Goal: Task Accomplishment & Management: Manage account settings

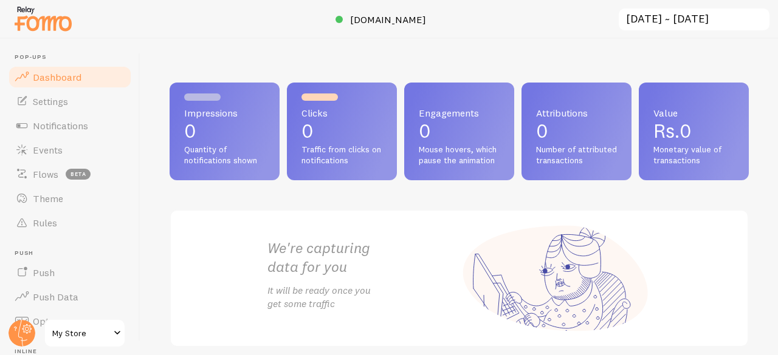
click at [64, 83] on link "Dashboard" at bounding box center [69, 77] width 125 height 24
click at [61, 99] on span "Settings" at bounding box center [50, 101] width 35 height 12
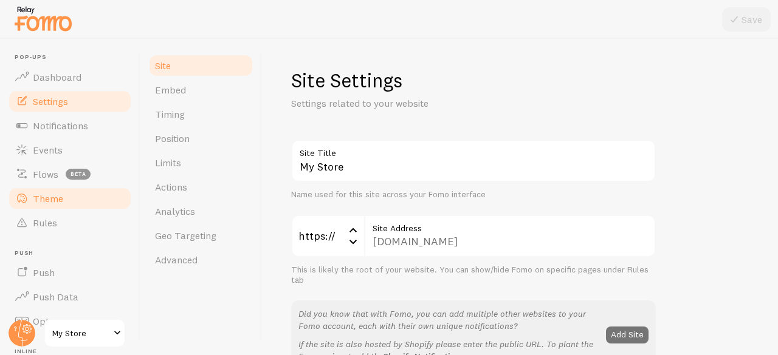
click at [68, 189] on link "Theme" at bounding box center [69, 199] width 125 height 24
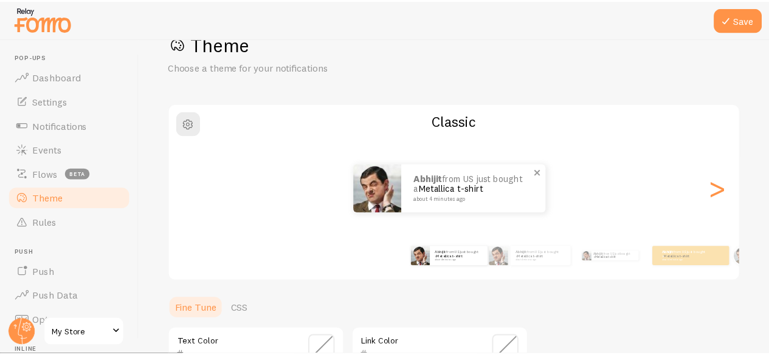
scroll to position [43, 0]
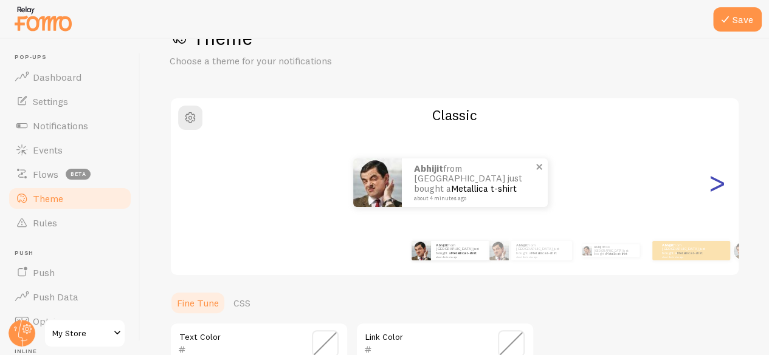
click at [710, 187] on div ">" at bounding box center [716, 183] width 15 height 88
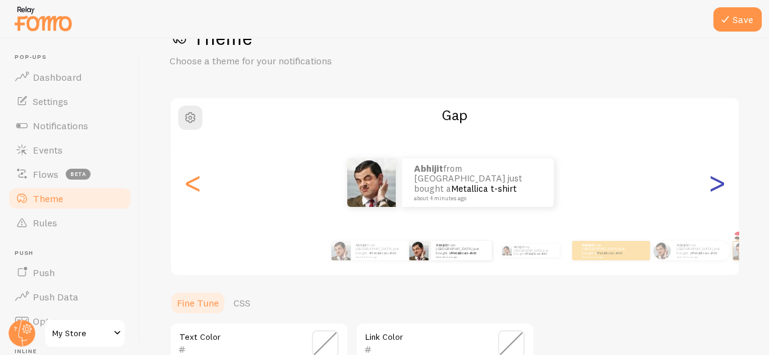
click at [710, 187] on div ">" at bounding box center [716, 183] width 15 height 88
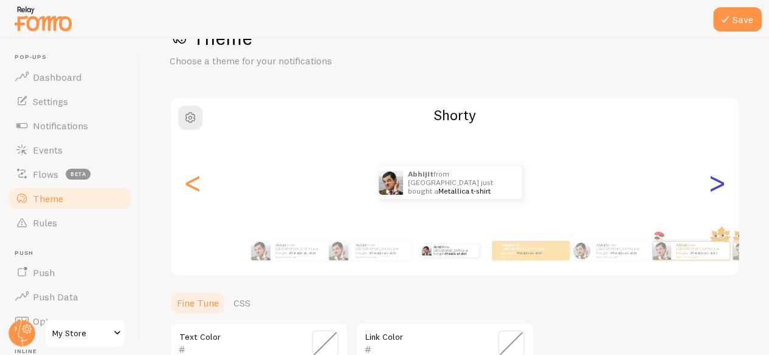
click at [710, 187] on div ">" at bounding box center [716, 183] width 15 height 88
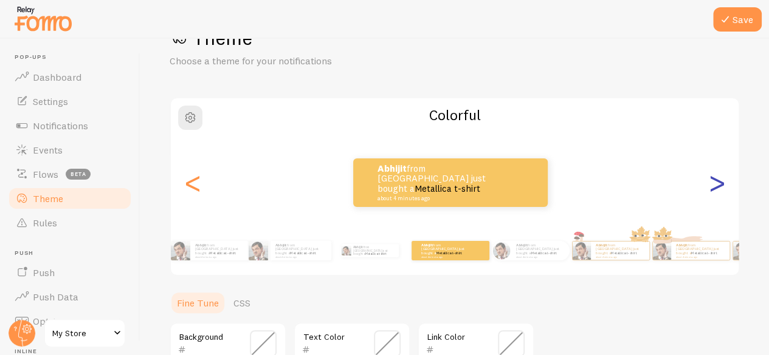
click at [710, 187] on div ">" at bounding box center [716, 183] width 15 height 88
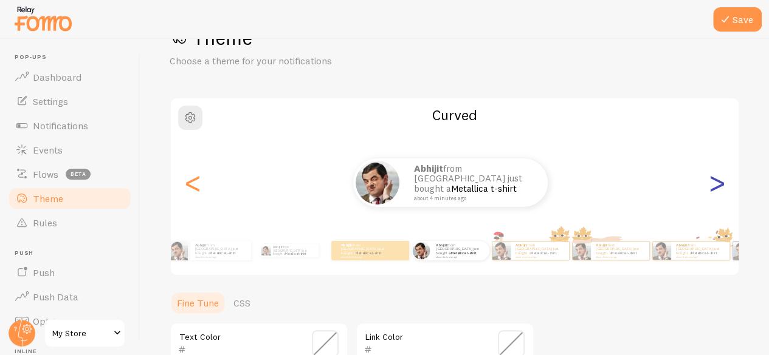
click at [710, 187] on div ">" at bounding box center [716, 183] width 15 height 88
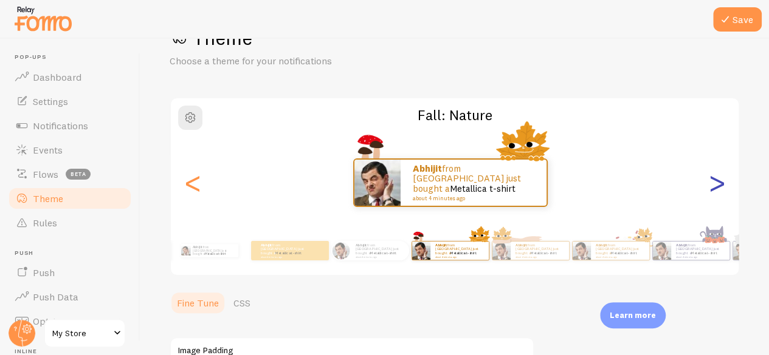
click at [710, 187] on div ">" at bounding box center [716, 183] width 15 height 88
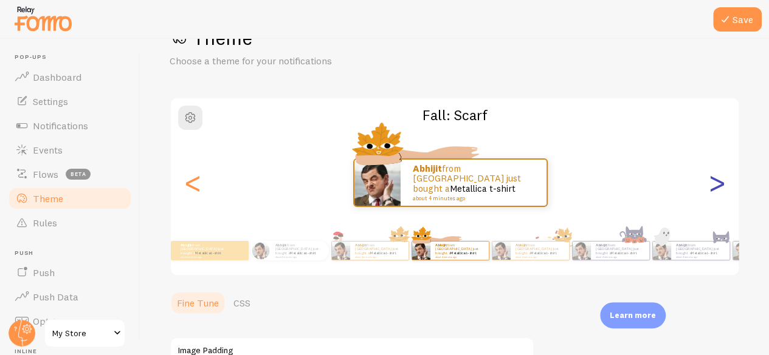
click at [710, 187] on div ">" at bounding box center [716, 183] width 15 height 88
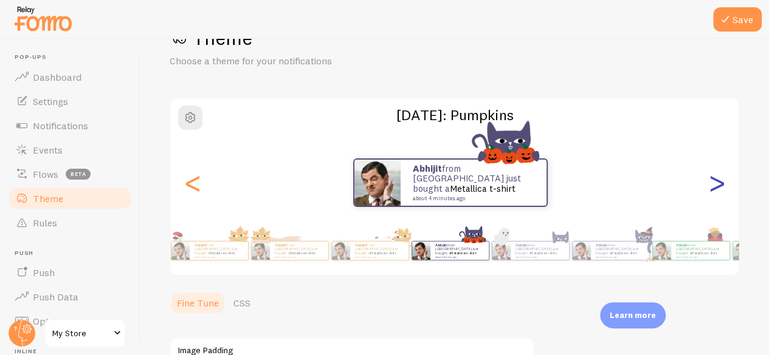
click at [710, 187] on div ">" at bounding box center [716, 183] width 15 height 88
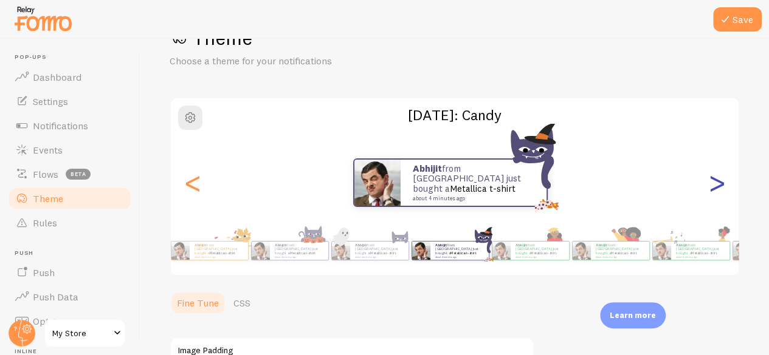
click at [710, 187] on div ">" at bounding box center [716, 183] width 15 height 88
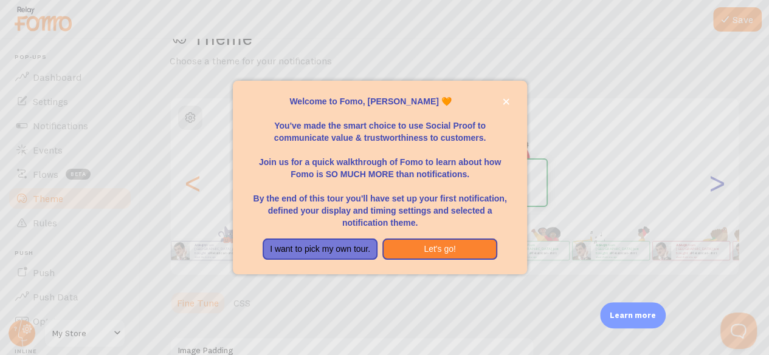
scroll to position [0, 0]
click at [415, 253] on button "Let's go!" at bounding box center [439, 250] width 115 height 22
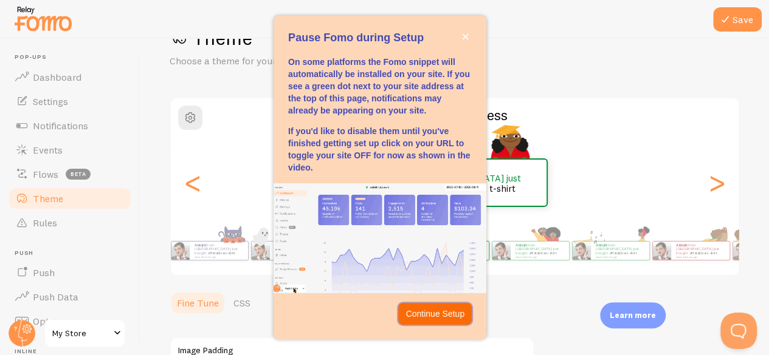
click at [446, 318] on p "Continue Setup" at bounding box center [434, 314] width 59 height 12
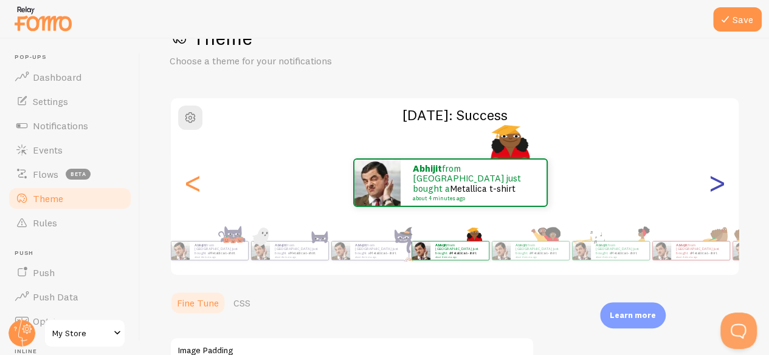
click at [713, 188] on div ">" at bounding box center [716, 183] width 15 height 88
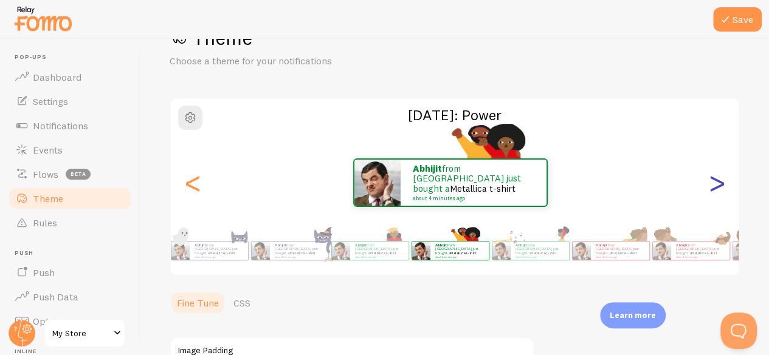
click at [713, 188] on div ">" at bounding box center [716, 183] width 15 height 88
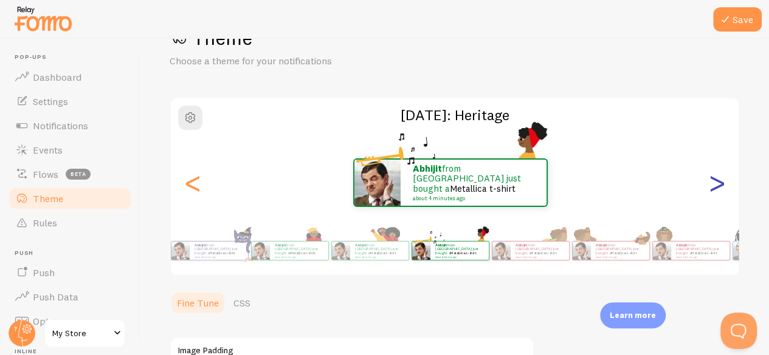
click at [713, 188] on div ">" at bounding box center [716, 183] width 15 height 88
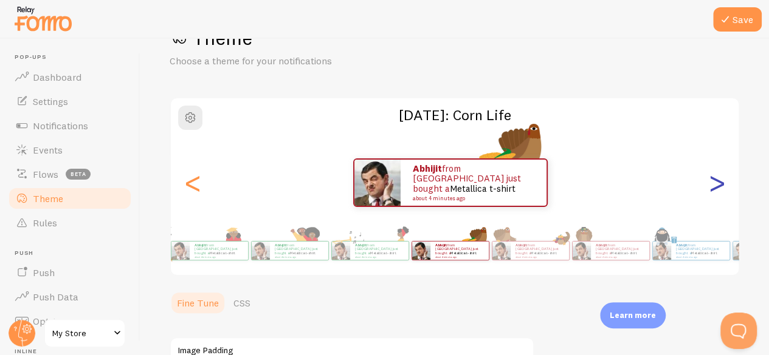
click at [713, 188] on div ">" at bounding box center [716, 183] width 15 height 88
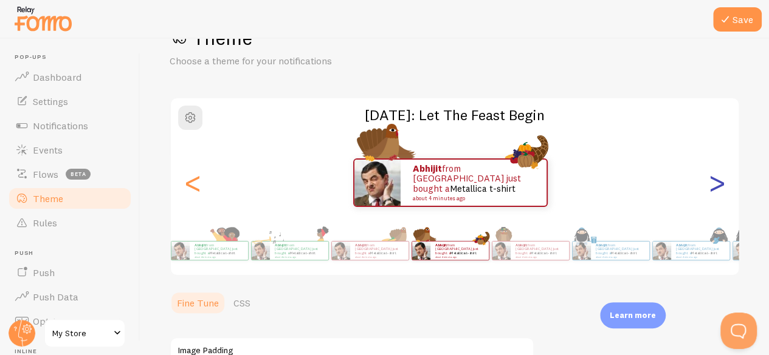
click at [713, 188] on div ">" at bounding box center [716, 183] width 15 height 88
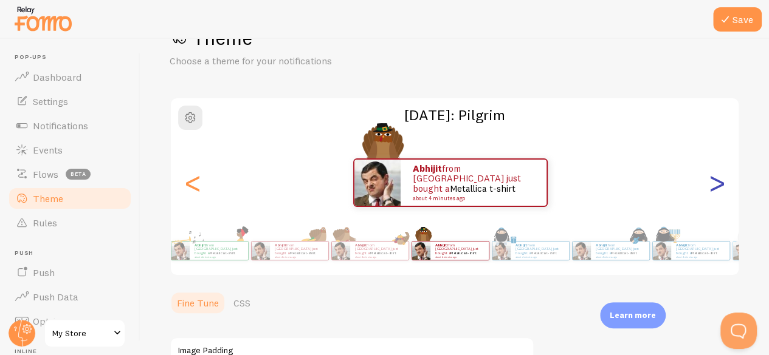
click at [713, 188] on div ">" at bounding box center [716, 183] width 15 height 88
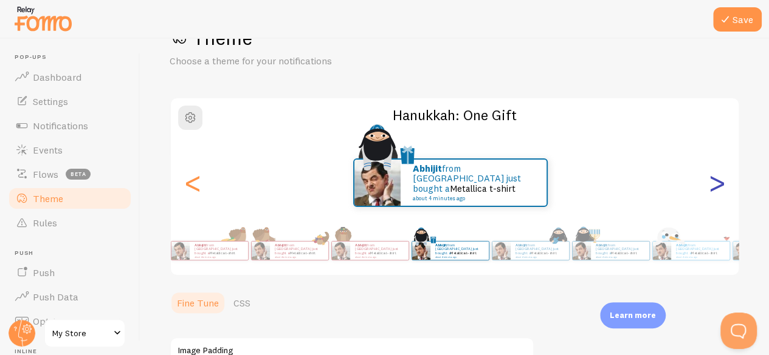
click at [713, 188] on div ">" at bounding box center [716, 183] width 15 height 88
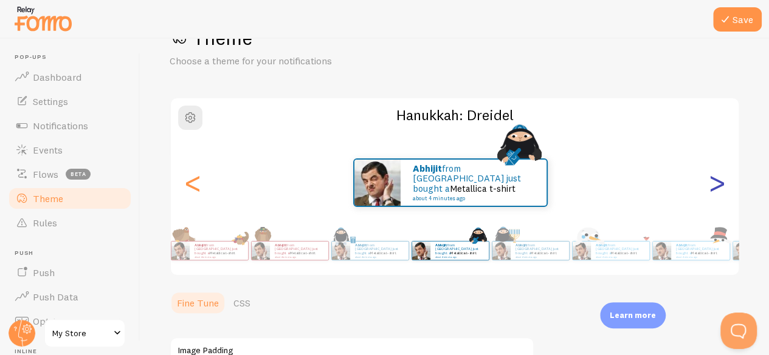
click at [713, 188] on div ">" at bounding box center [716, 183] width 15 height 88
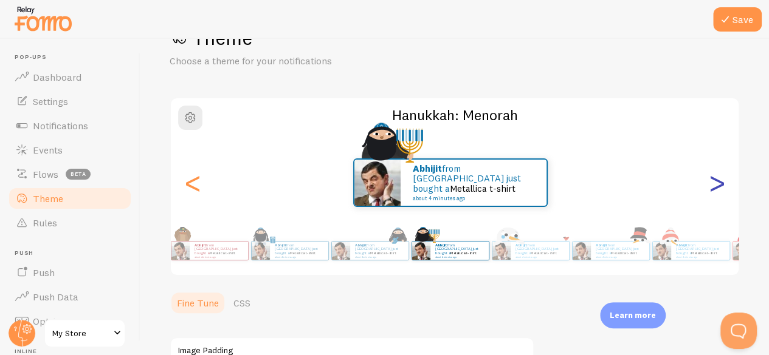
click at [713, 188] on div ">" at bounding box center [716, 183] width 15 height 88
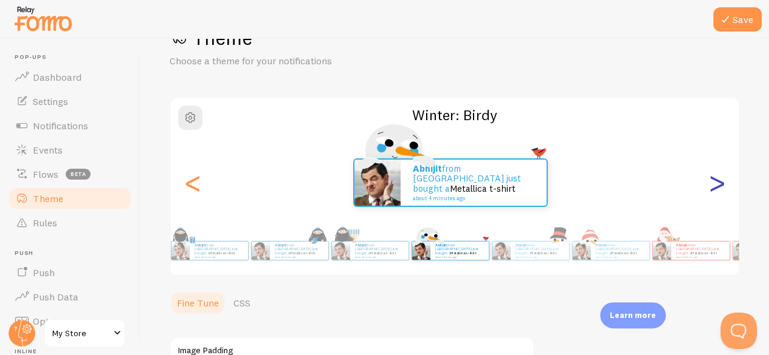
click at [713, 188] on div ">" at bounding box center [716, 183] width 15 height 88
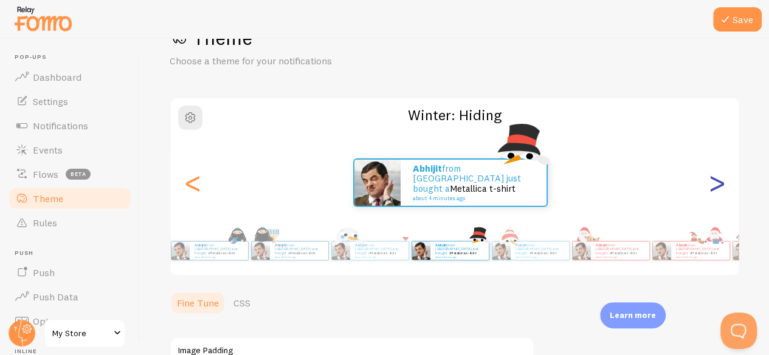
click at [713, 188] on div ">" at bounding box center [716, 183] width 15 height 88
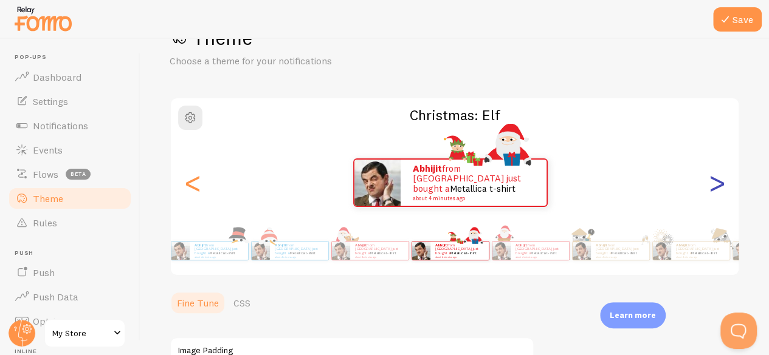
click at [713, 188] on div ">" at bounding box center [716, 183] width 15 height 88
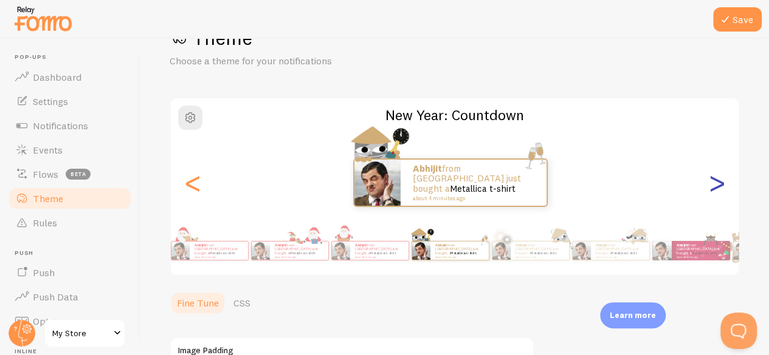
click at [713, 188] on div ">" at bounding box center [716, 183] width 15 height 88
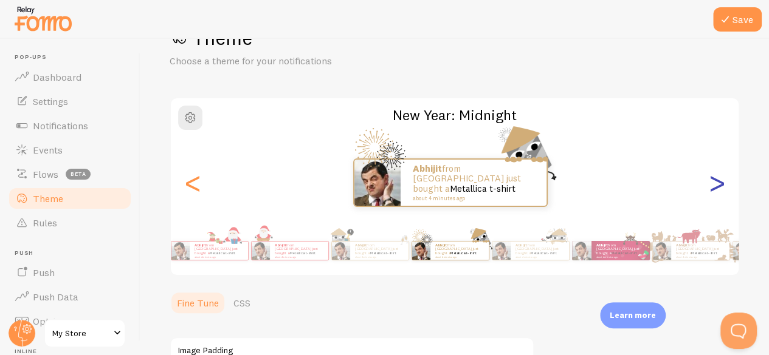
click at [713, 188] on div ">" at bounding box center [716, 183] width 15 height 88
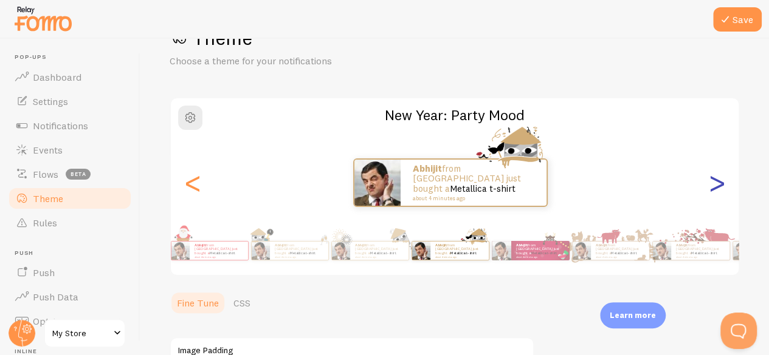
click at [713, 188] on div ">" at bounding box center [716, 183] width 15 height 88
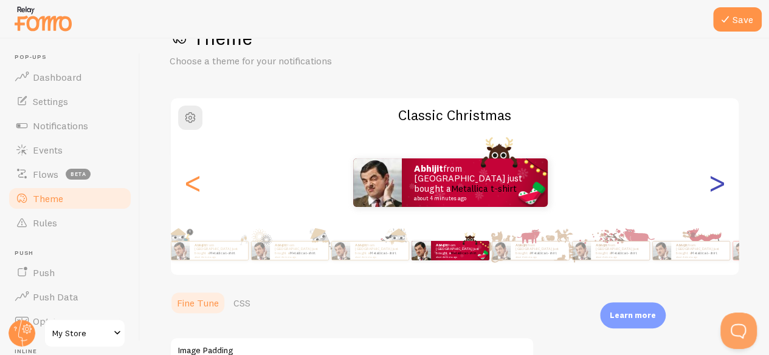
click at [713, 188] on div ">" at bounding box center [716, 183] width 15 height 88
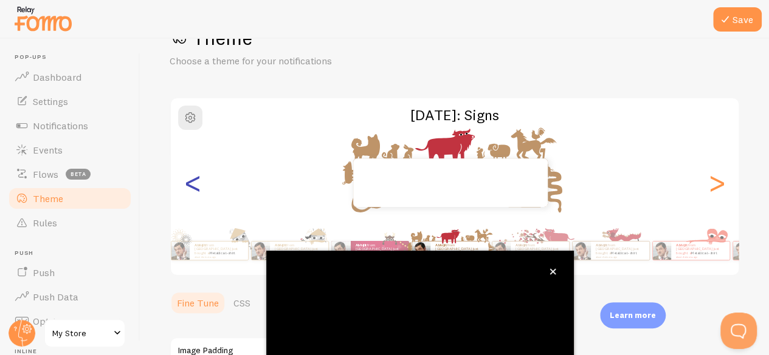
click at [186, 188] on div "<" at bounding box center [192, 183] width 15 height 88
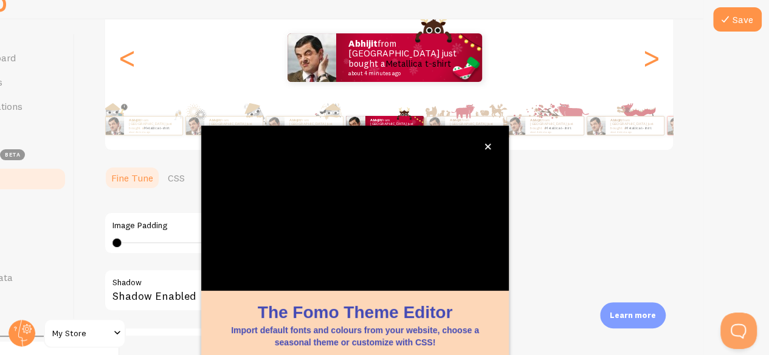
scroll to position [12, 66]
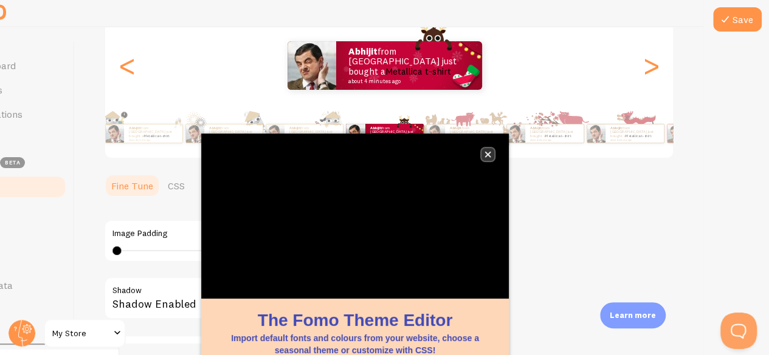
click at [490, 154] on icon "close," at bounding box center [487, 154] width 7 height 7
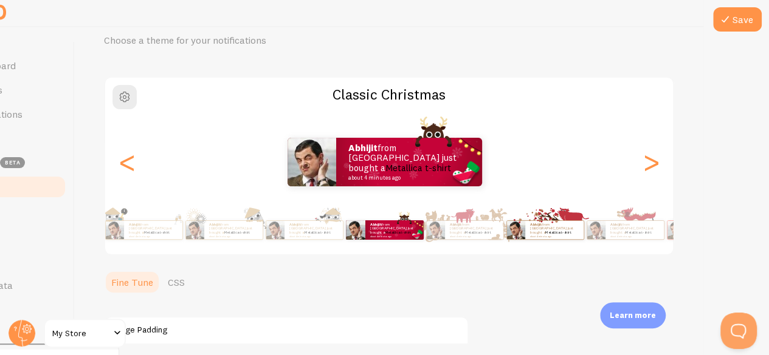
scroll to position [50, 0]
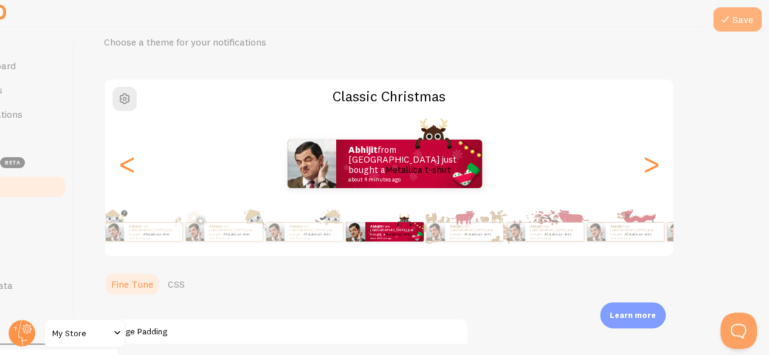
click at [732, 24] on icon at bounding box center [725, 19] width 15 height 15
click at [359, 179] on div "[PERSON_NAME] from [GEOGRAPHIC_DATA] just bought a Metallica t-shirt about 4 mi…" at bounding box center [409, 164] width 146 height 49
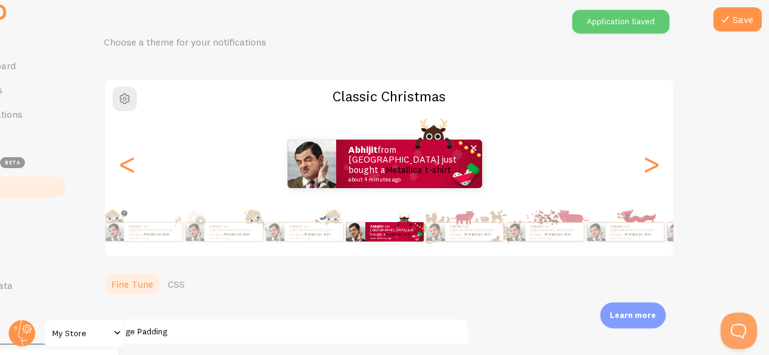
click at [385, 167] on link "Metallica t-shirt" at bounding box center [418, 170] width 66 height 12
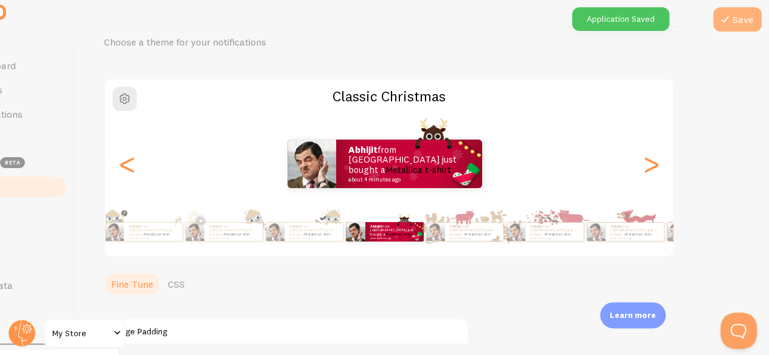
click at [742, 10] on button "Save" at bounding box center [737, 19] width 49 height 24
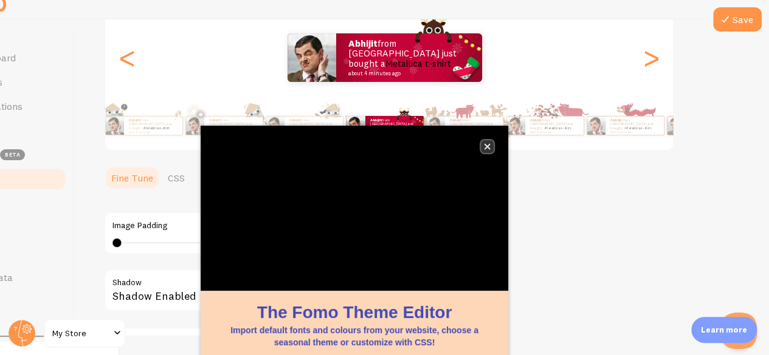
scroll to position [19, 0]
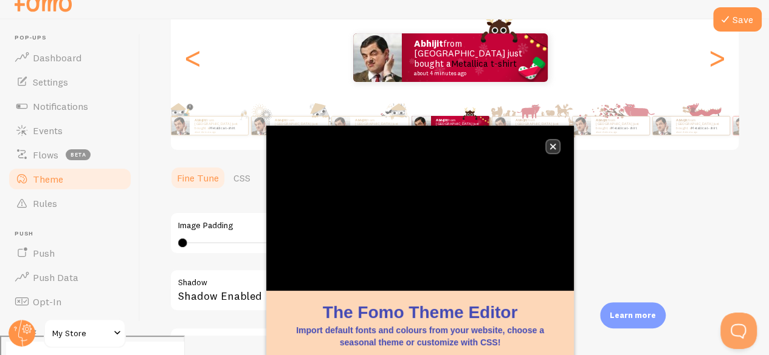
click at [550, 146] on icon "close," at bounding box center [552, 146] width 7 height 7
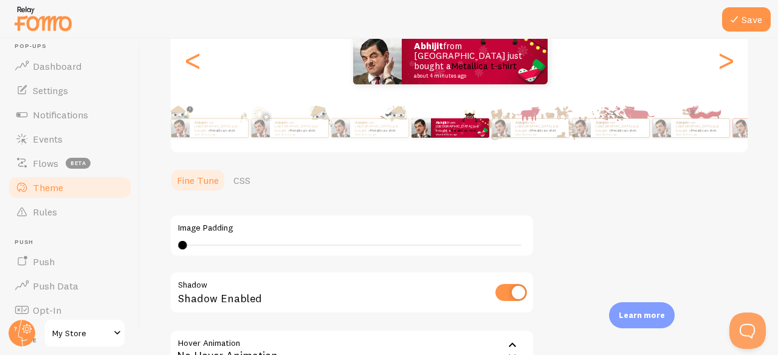
scroll to position [159, 0]
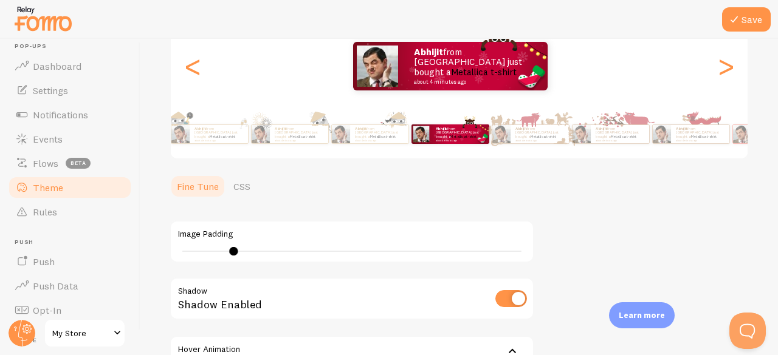
type input "0"
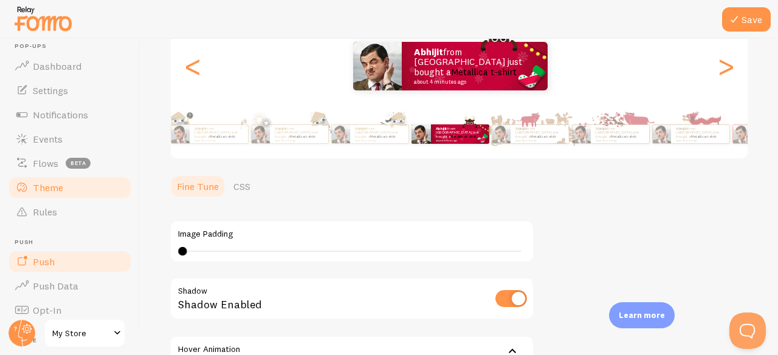
drag, startPoint x: 180, startPoint y: 248, endPoint x: 43, endPoint y: 262, distance: 138.0
click at [43, 262] on main "Pop-ups Dashboard Settings Notifications Events Flows beta Theme Rules [GEOGRAP…" at bounding box center [389, 197] width 778 height 317
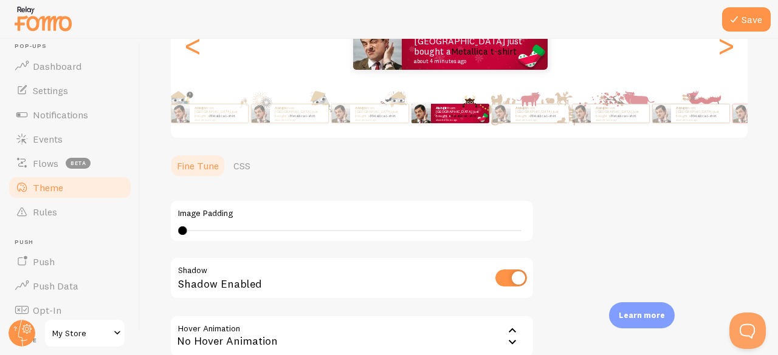
scroll to position [304, 0]
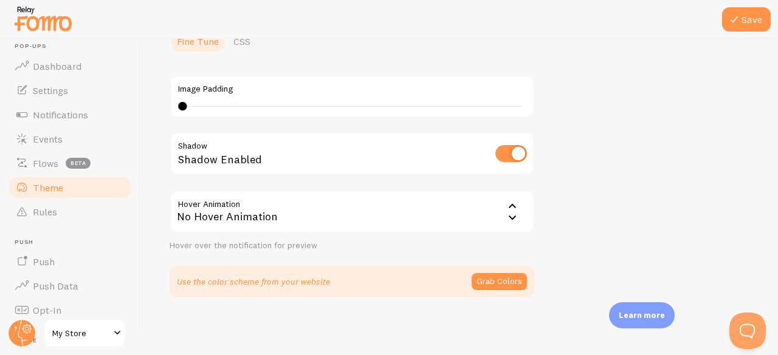
click at [514, 201] on icon at bounding box center [512, 206] width 15 height 15
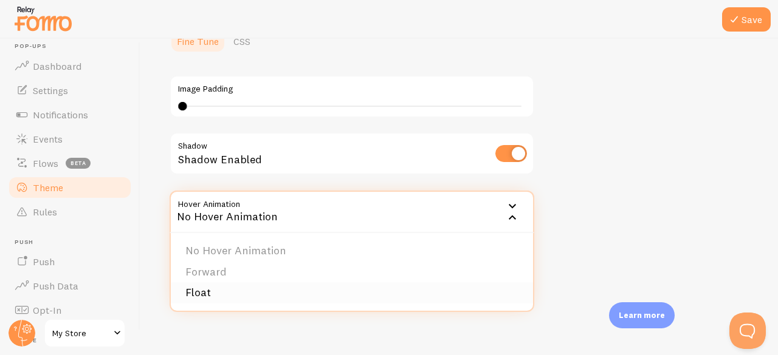
click at [221, 289] on li "Float" at bounding box center [352, 293] width 362 height 21
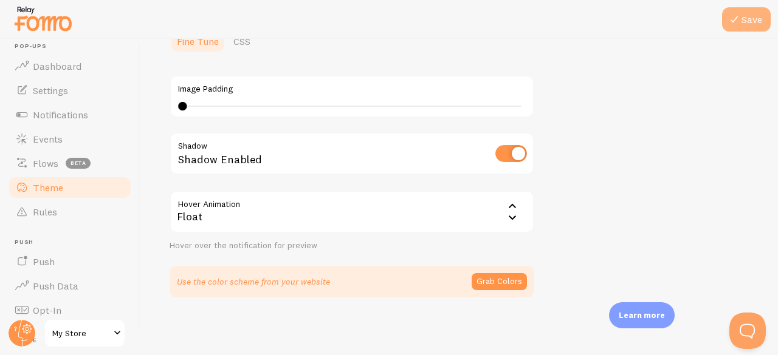
click at [751, 21] on button "Save" at bounding box center [746, 19] width 49 height 24
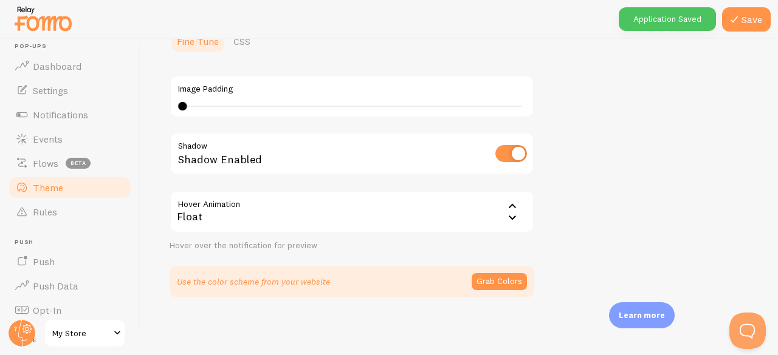
click at [69, 337] on span "My Store" at bounding box center [81, 333] width 58 height 15
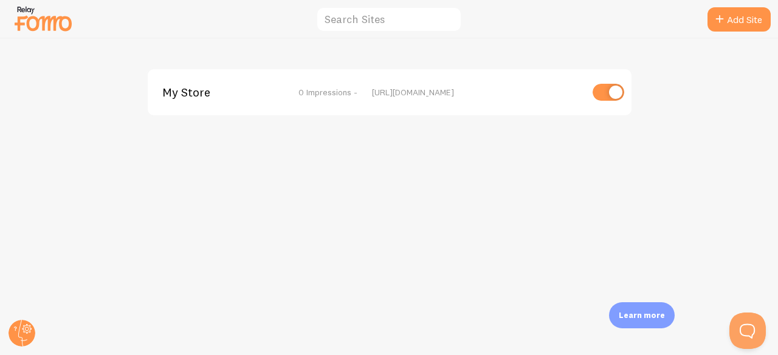
drag, startPoint x: 376, startPoint y: 84, endPoint x: 503, endPoint y: 82, distance: 127.0
click at [503, 82] on div "My Store 0 Impressions - [URL][DOMAIN_NAME]" at bounding box center [390, 92] width 484 height 46
drag, startPoint x: 372, startPoint y: 90, endPoint x: 529, endPoint y: 90, distance: 156.8
click at [529, 90] on div "[URL][DOMAIN_NAME]" at bounding box center [477, 92] width 210 height 11
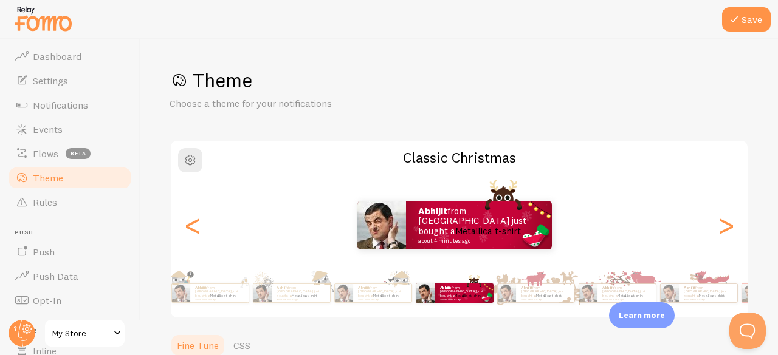
scroll to position [22, 0]
click at [105, 253] on link "Push" at bounding box center [69, 250] width 125 height 24
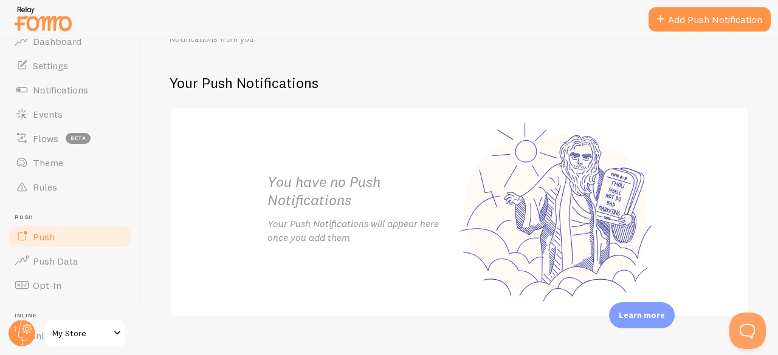
scroll to position [242, 0]
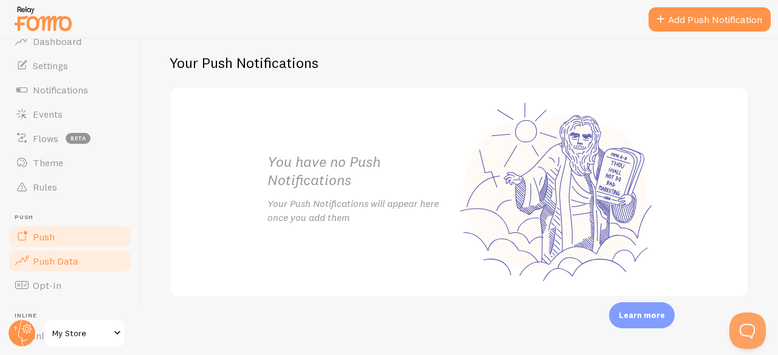
click at [56, 252] on link "Push Data" at bounding box center [69, 261] width 125 height 24
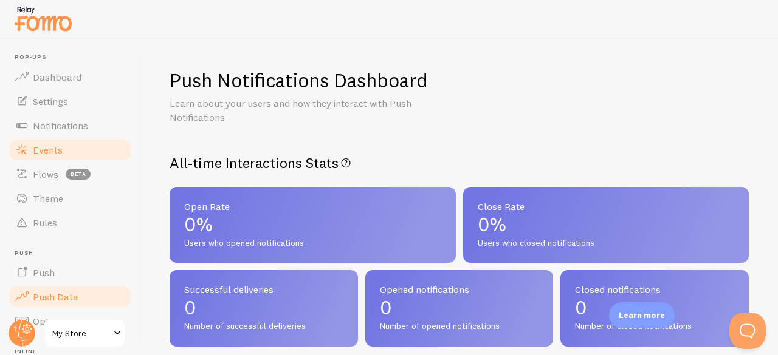
click at [68, 147] on link "Events" at bounding box center [69, 150] width 125 height 24
